Goal: Task Accomplishment & Management: Manage account settings

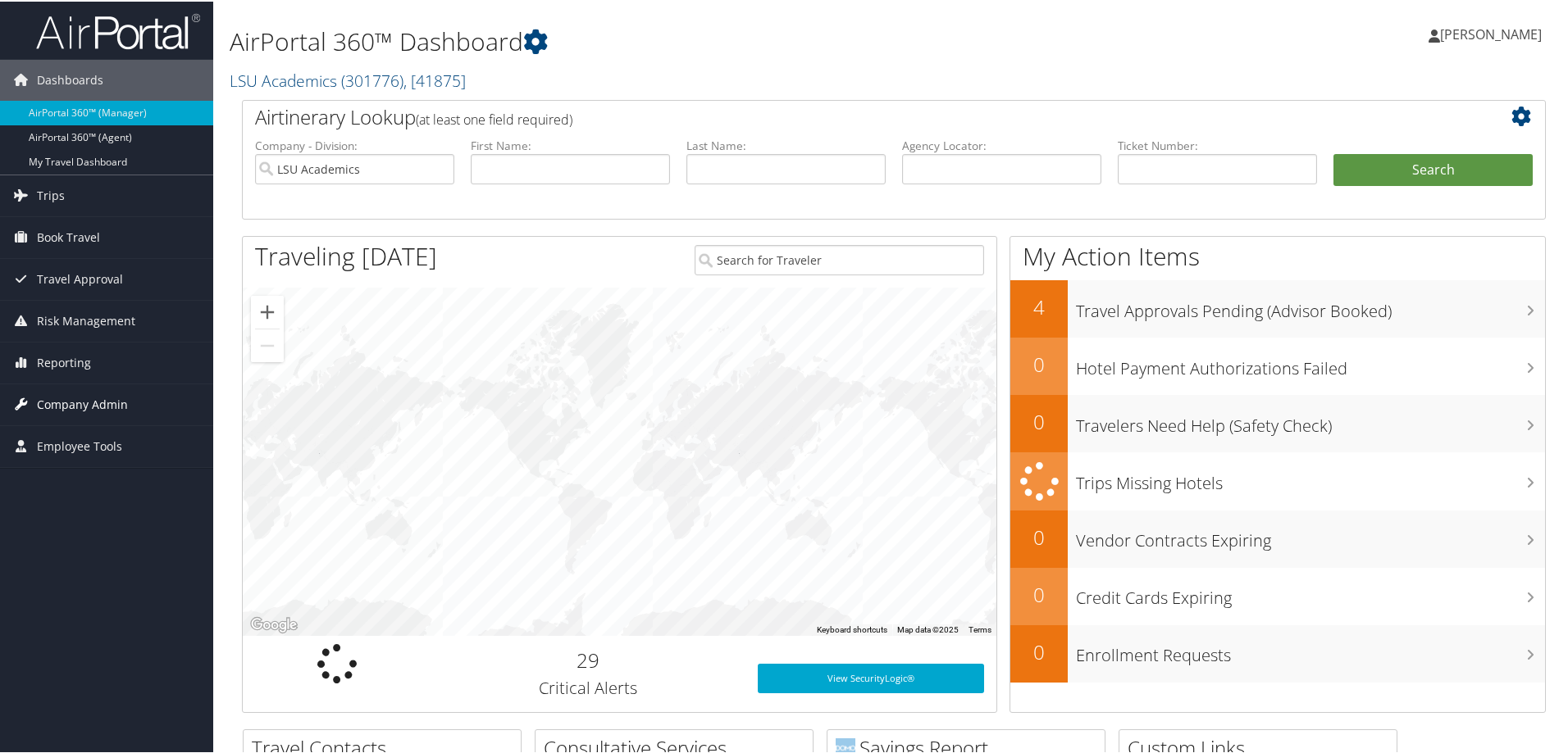
click at [117, 404] on span "Company Admin" at bounding box center [82, 403] width 91 height 41
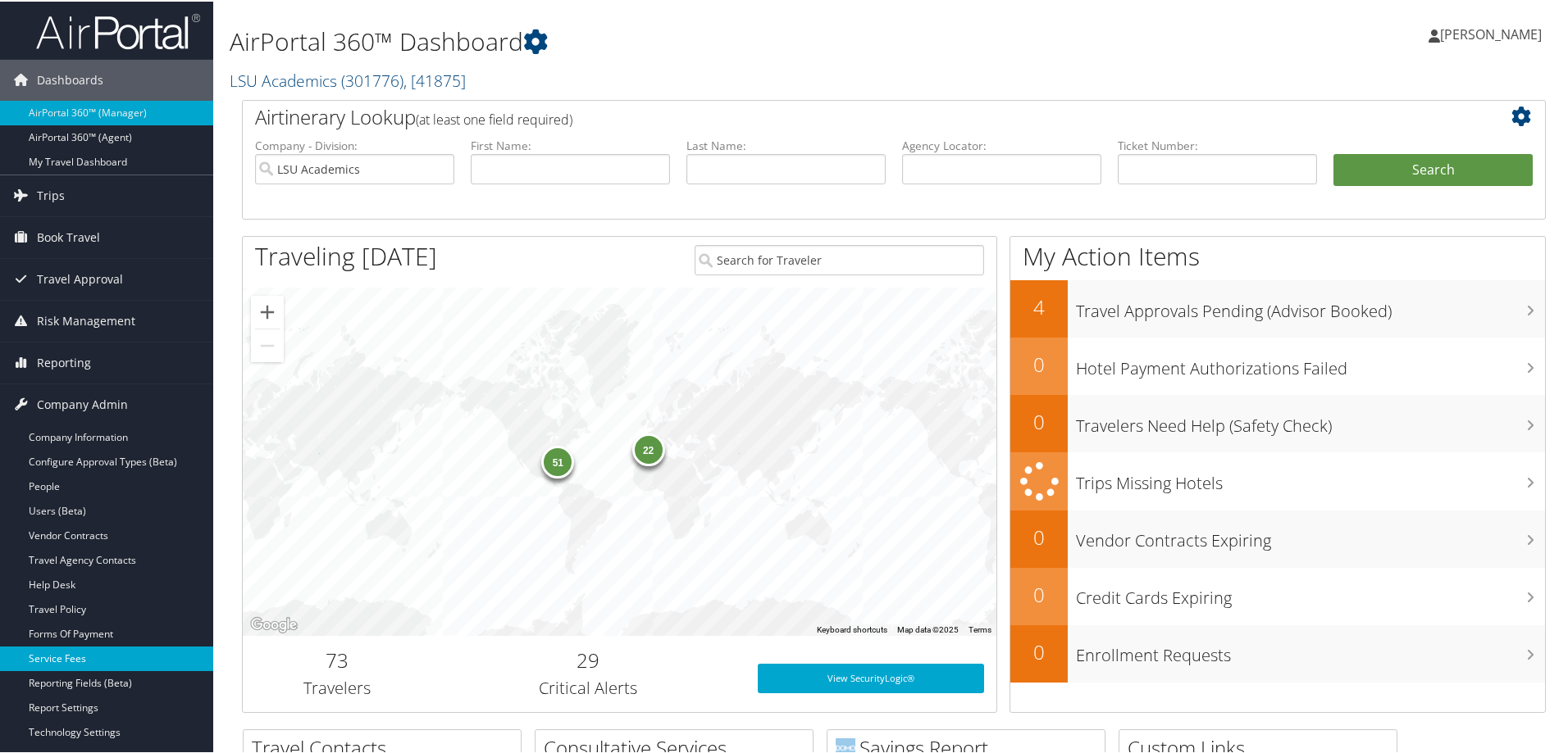
click at [55, 663] on link "Service Fees" at bounding box center [106, 657] width 213 height 25
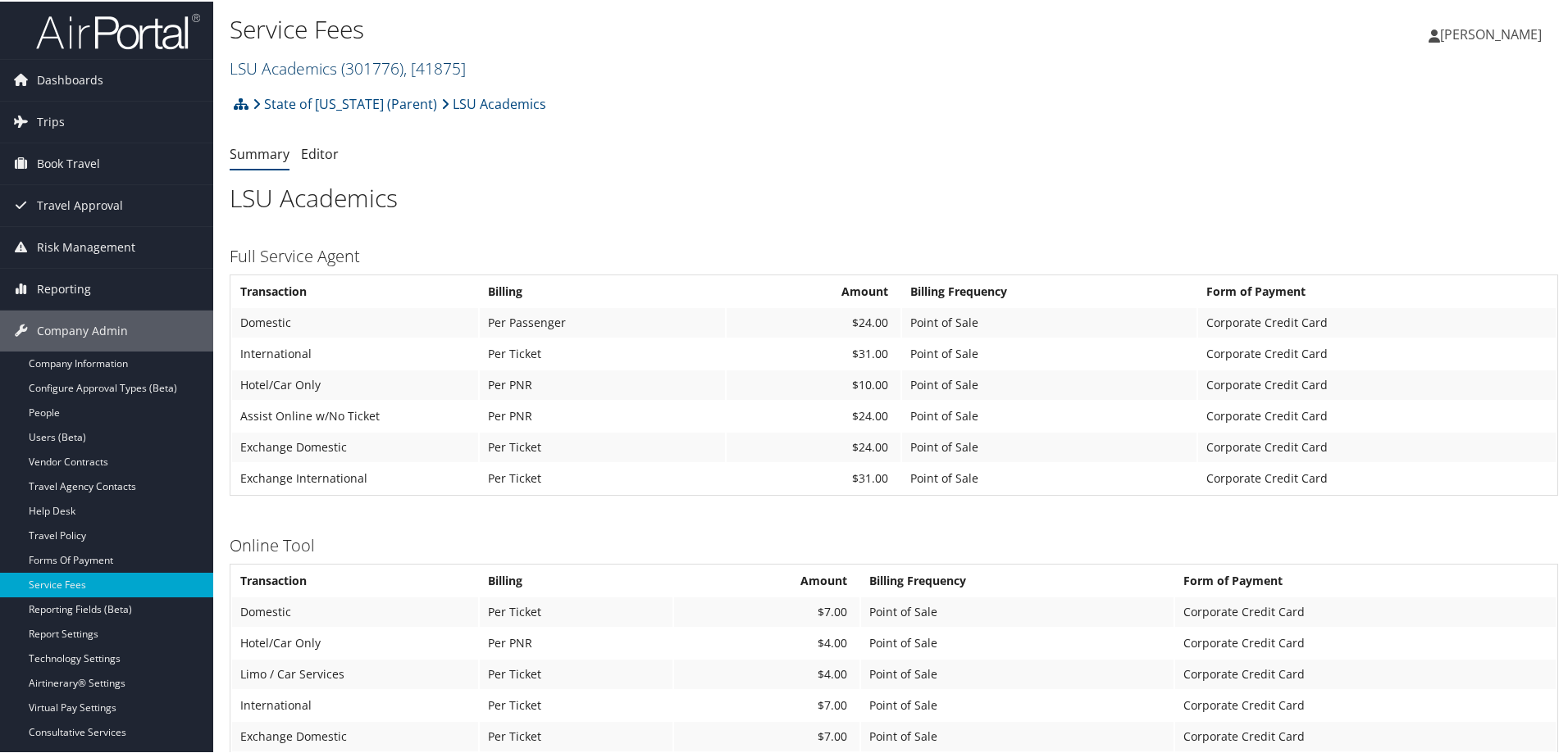
click at [446, 68] on span ", [ 41875 ]" at bounding box center [435, 66] width 62 height 22
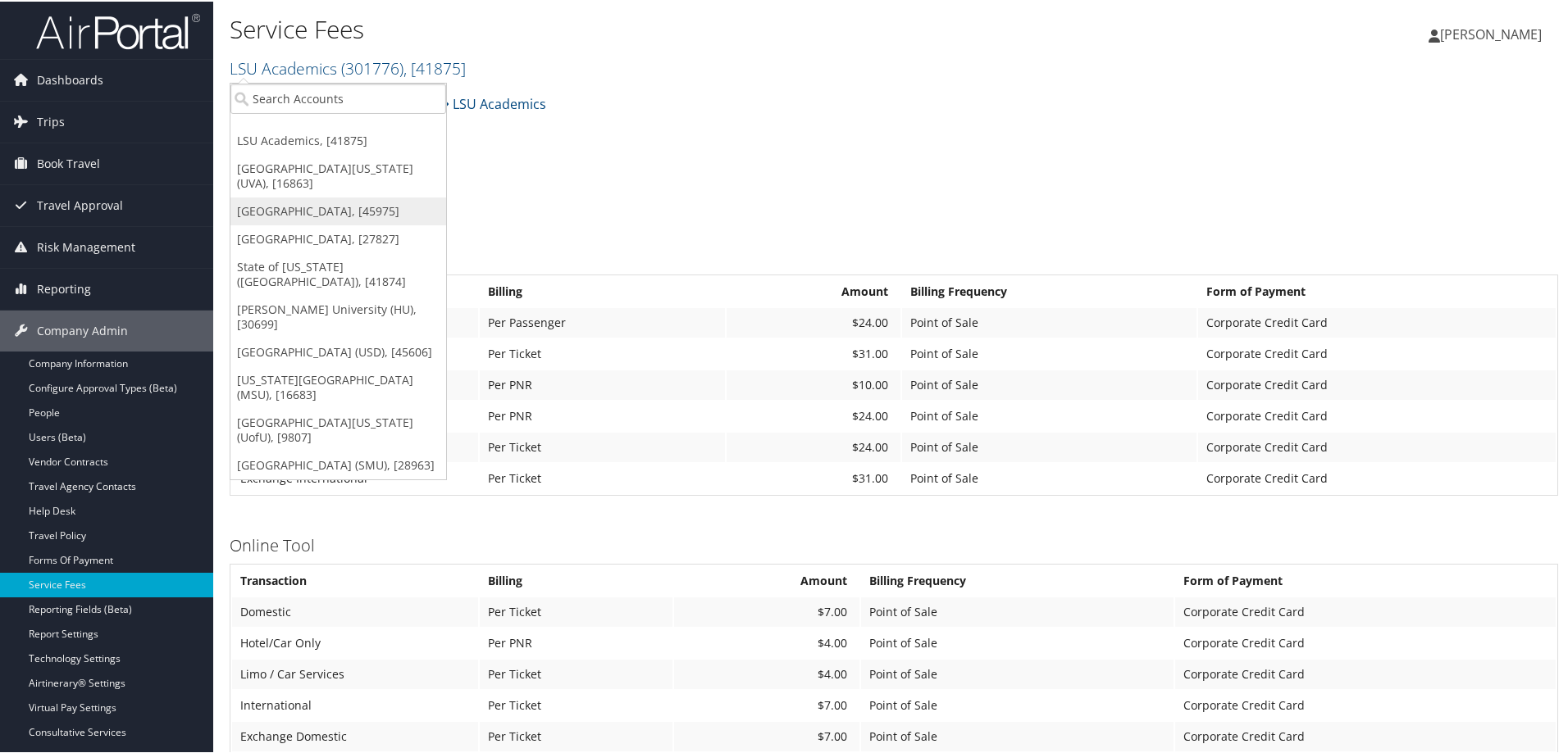
click at [322, 196] on link "[GEOGRAPHIC_DATA], [45975]" at bounding box center [338, 210] width 216 height 28
